Goal: Task Accomplishment & Management: Complete application form

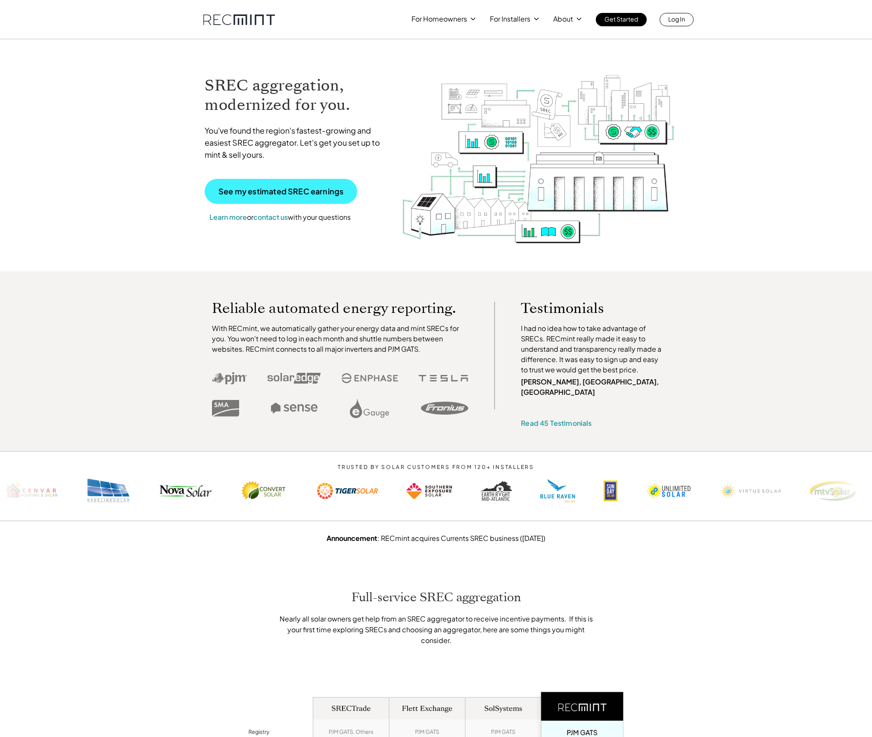
click at [282, 192] on p "See my estimated SREC earnings" at bounding box center [280, 191] width 125 height 8
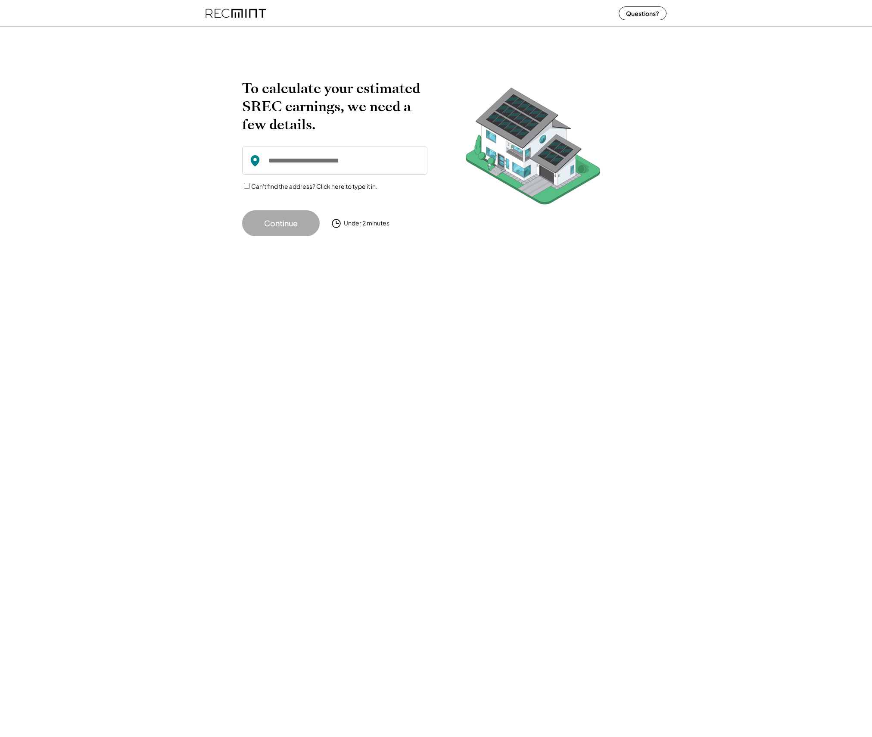
click at [298, 163] on input "input" at bounding box center [334, 160] width 185 height 28
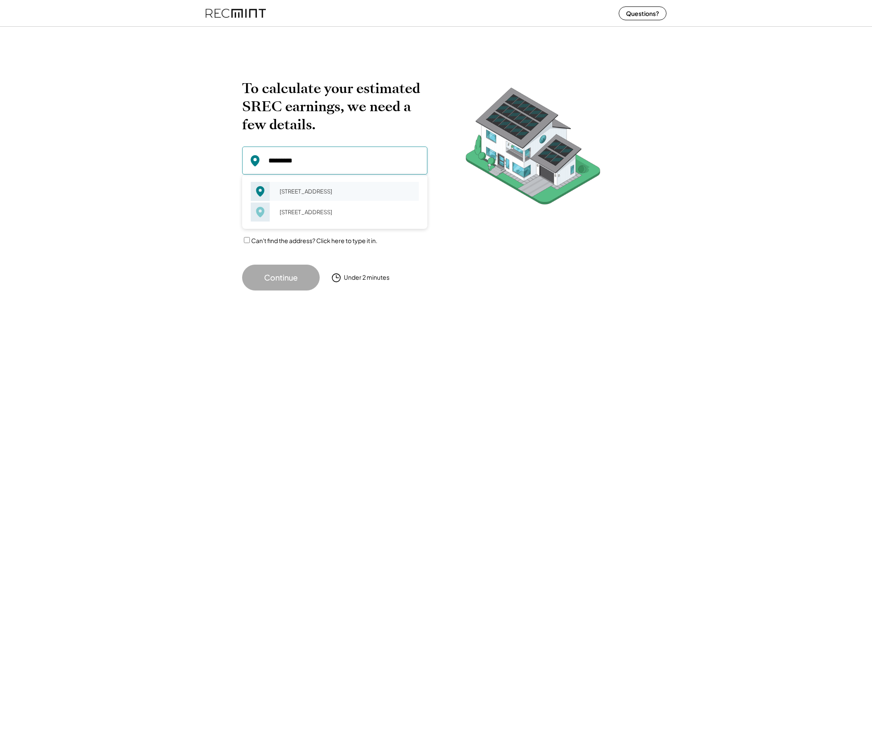
click at [300, 185] on div "[STREET_ADDRESS]" at bounding box center [346, 191] width 145 height 12
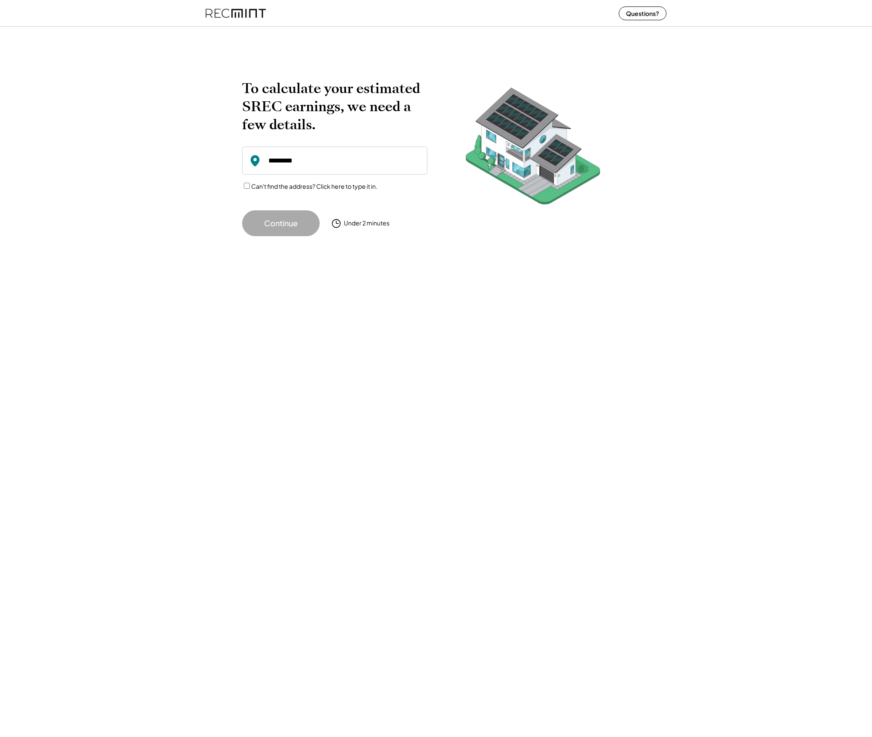
type input "**********"
click at [290, 225] on button "Continue" at bounding box center [281, 223] width 78 height 26
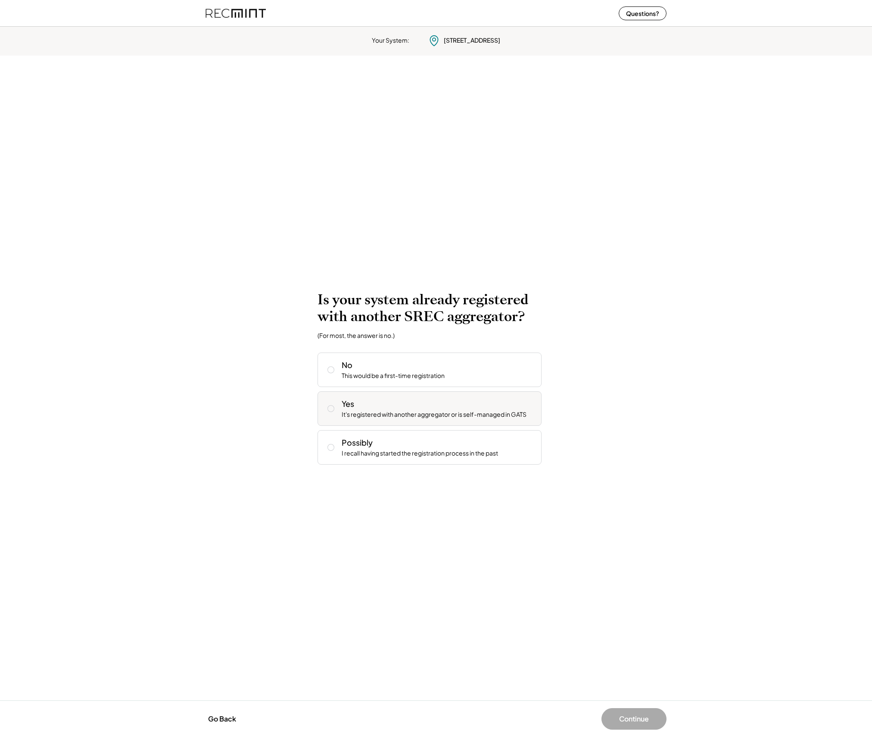
click at [333, 410] on icon at bounding box center [331, 408] width 9 height 9
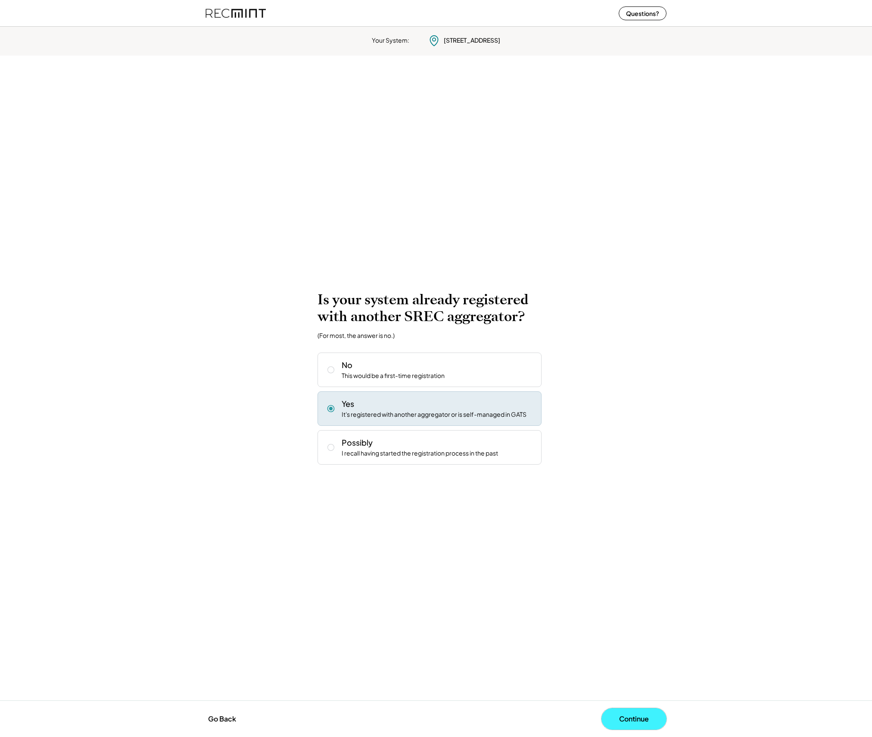
click at [630, 723] on button "Continue" at bounding box center [633, 719] width 65 height 22
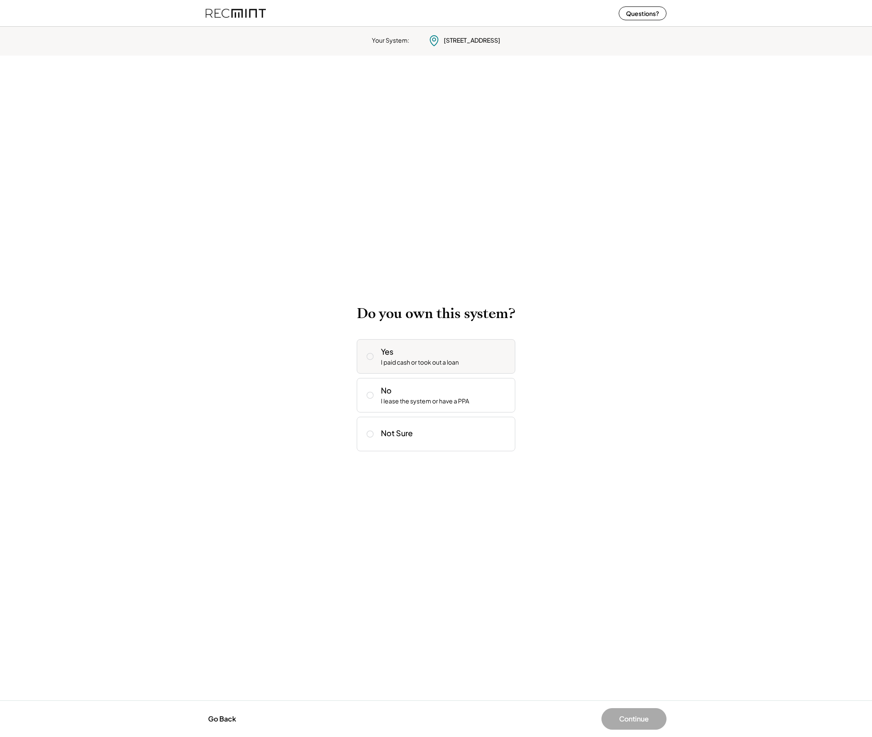
click at [371, 359] on use at bounding box center [370, 356] width 6 height 6
click at [634, 723] on button "Continue" at bounding box center [633, 719] width 65 height 22
